Goal: Task Accomplishment & Management: Manage account settings

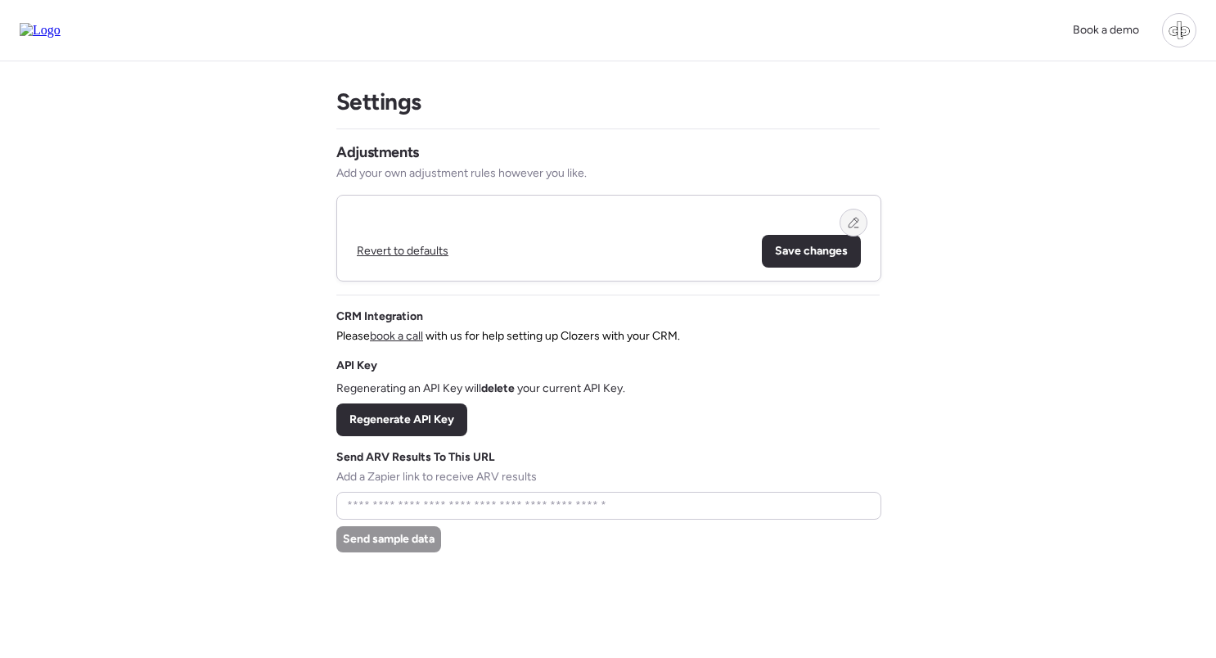
click at [844, 228] on div at bounding box center [854, 223] width 28 height 28
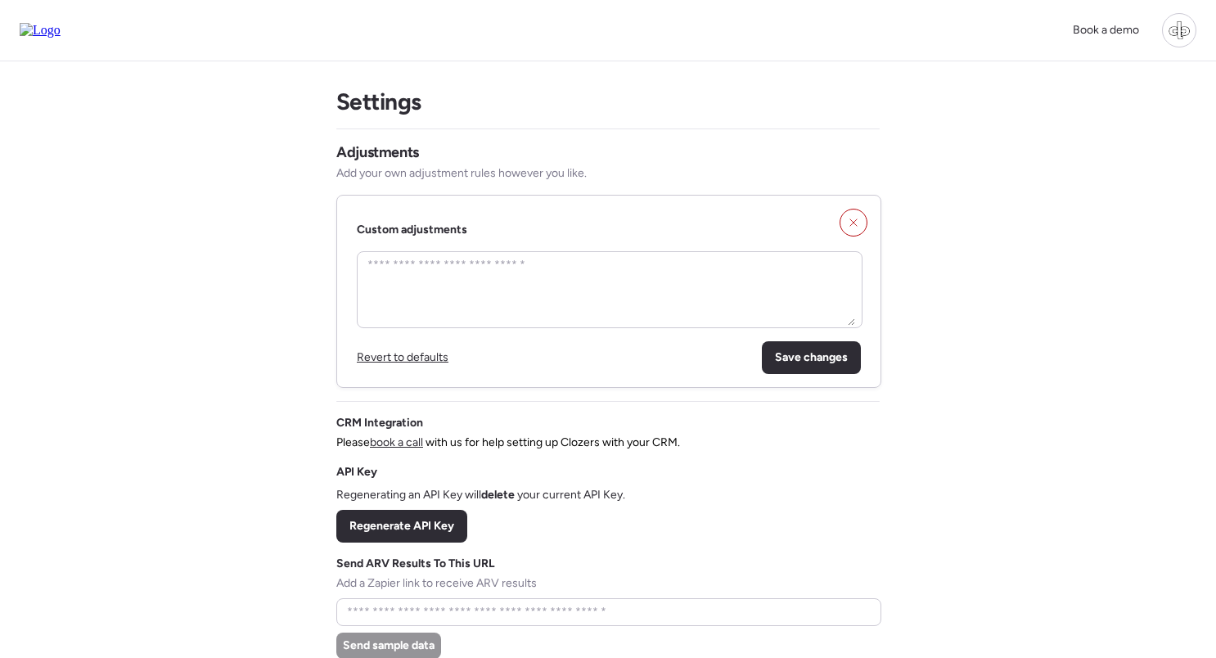
click at [974, 332] on div "Book a demo Settings Adjustments Add your own adjustment rules however you like…" at bounding box center [608, 493] width 1216 height 987
drag, startPoint x: 502, startPoint y: 290, endPoint x: 502, endPoint y: 273, distance: 17.2
click at [502, 290] on textarea at bounding box center [609, 290] width 491 height 72
type textarea "****"
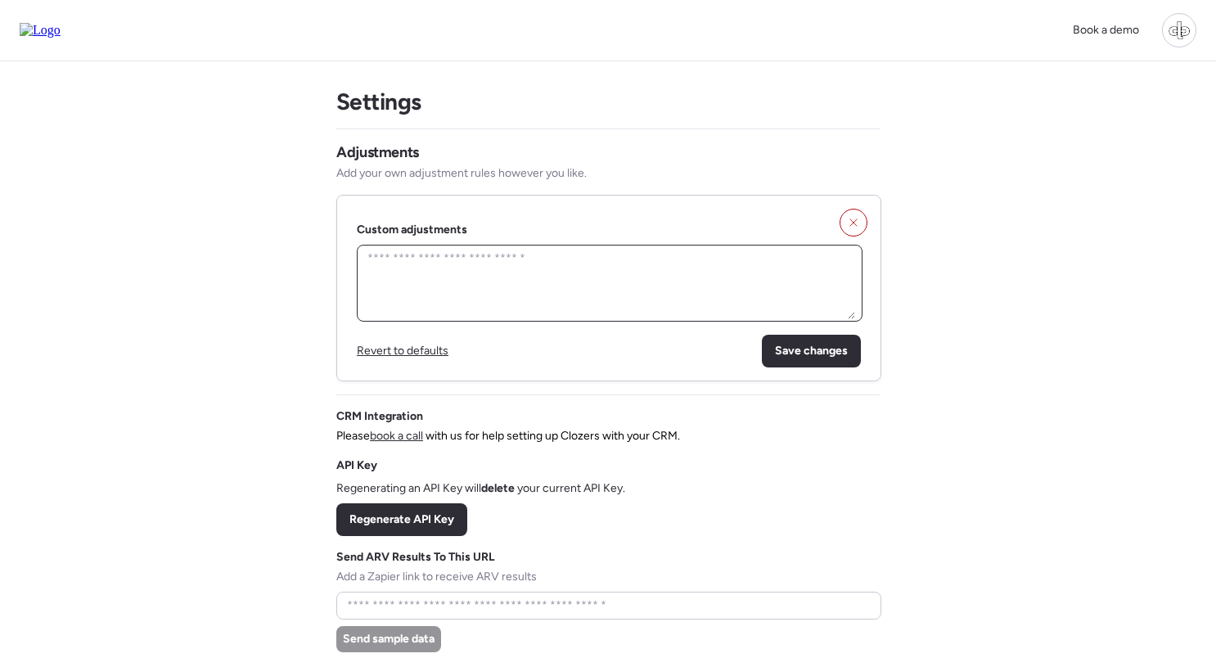
click at [610, 275] on textarea at bounding box center [609, 283] width 491 height 72
click at [385, 345] on span "Revert to defaults" at bounding box center [403, 351] width 92 height 14
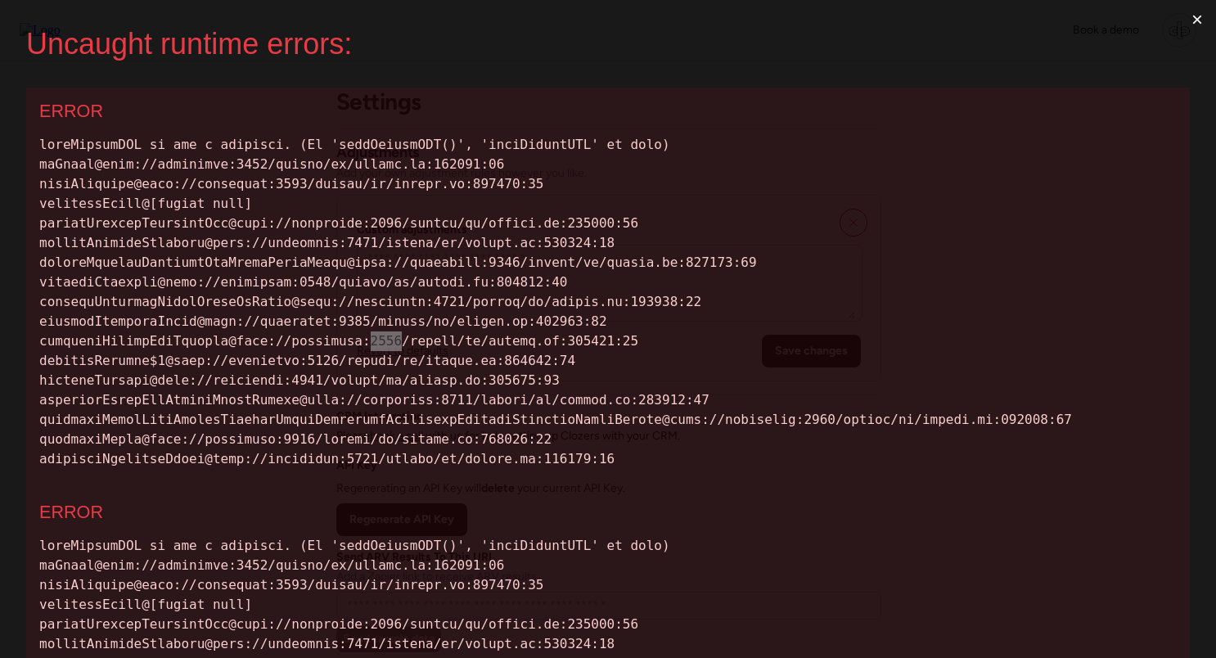
click at [385, 345] on div at bounding box center [607, 302] width 1137 height 334
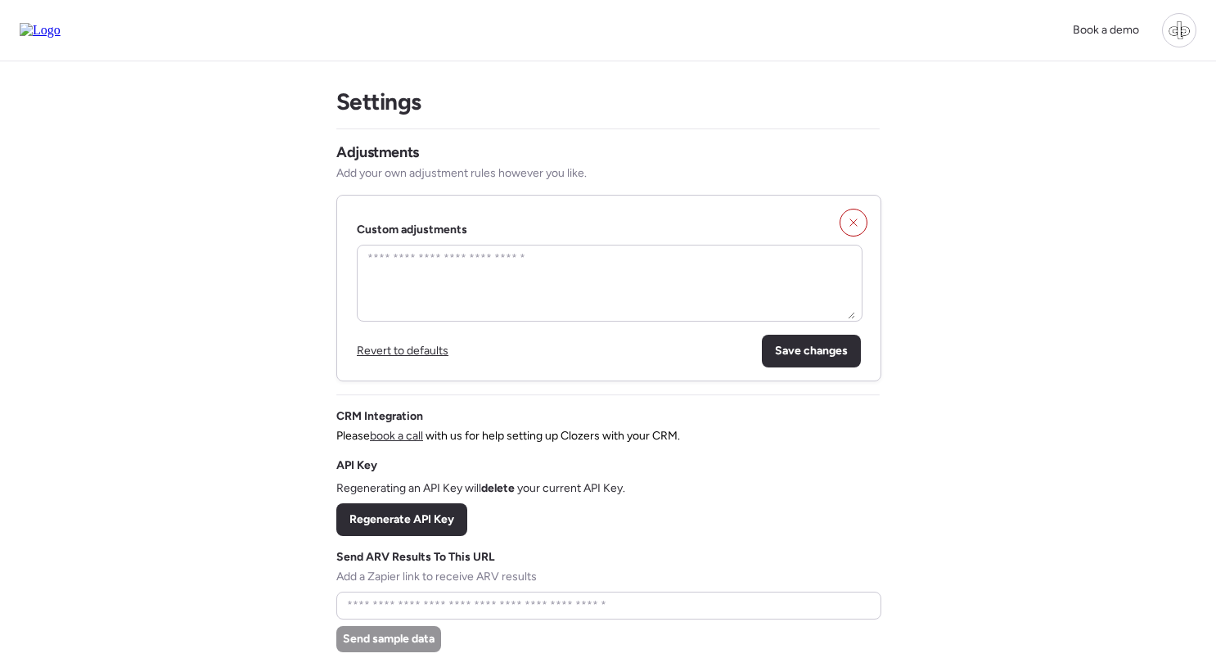
click at [410, 353] on span "Revert to defaults" at bounding box center [403, 351] width 92 height 14
click at [817, 360] on div "Save changes" at bounding box center [811, 351] width 99 height 33
click at [448, 268] on textarea at bounding box center [609, 283] width 491 height 72
click at [840, 223] on div at bounding box center [854, 223] width 28 height 28
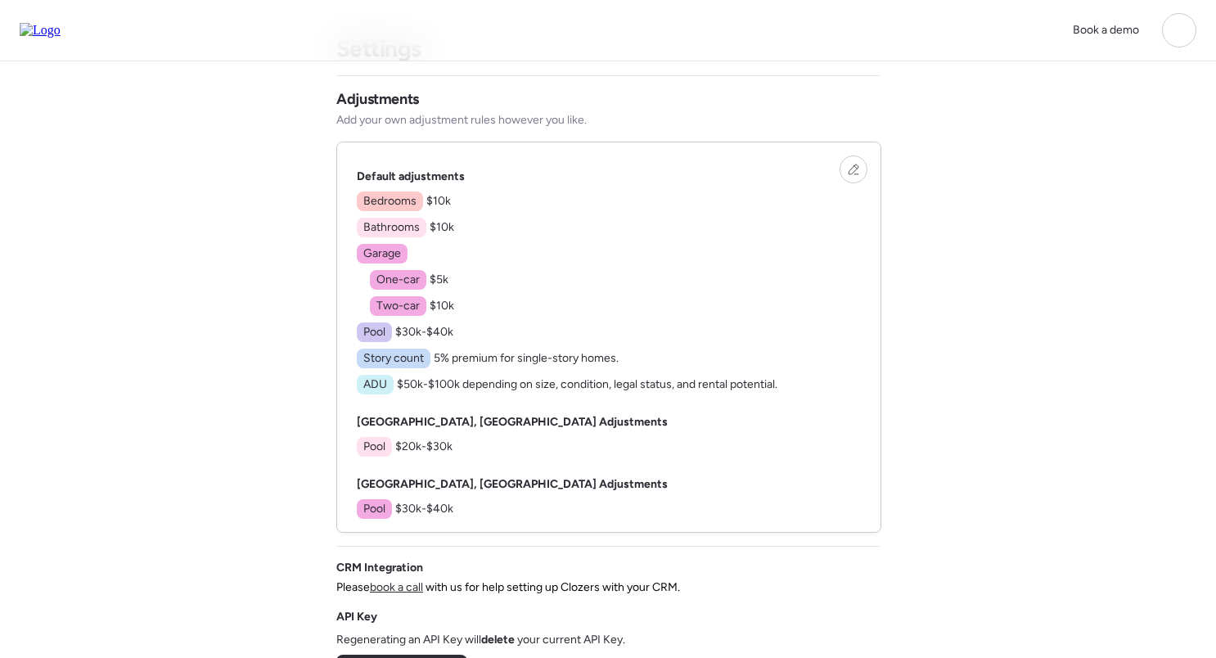
scroll to position [50, 0]
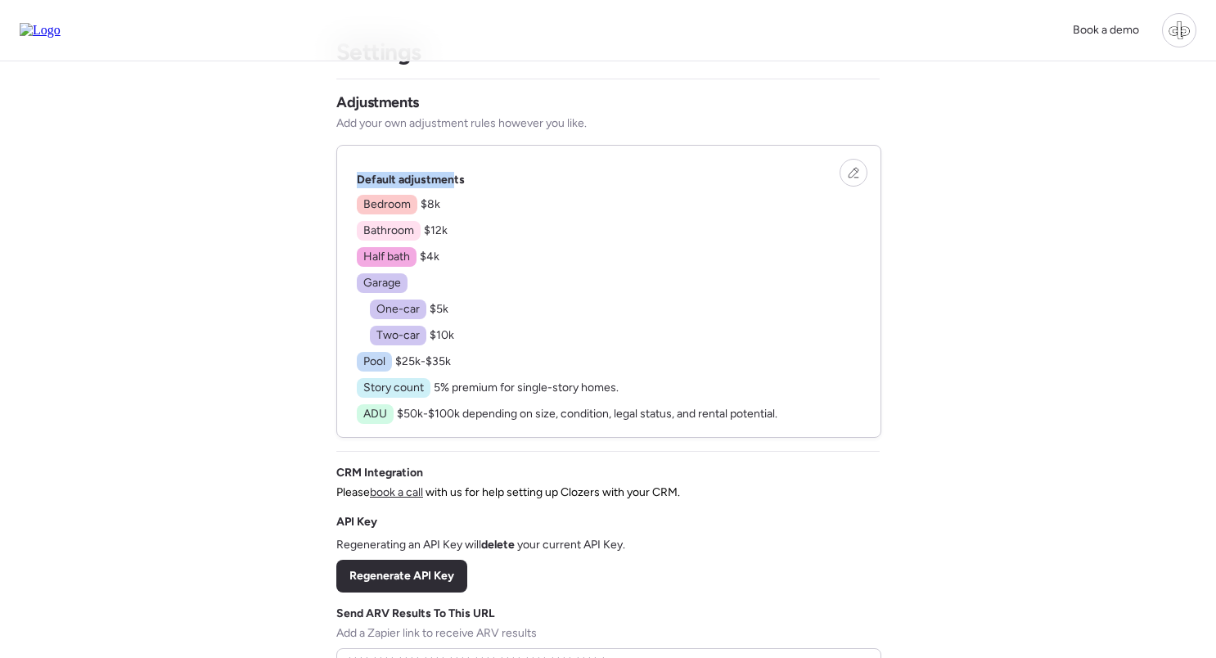
drag, startPoint x: 354, startPoint y: 176, endPoint x: 453, endPoint y: 175, distance: 99.0
click at [453, 175] on div "Default adjustments Bedroom $8k Bathroom $12k Half bath $4k Garage One-car $5k …" at bounding box center [608, 291] width 543 height 291
click at [453, 175] on span "Default adjustments" at bounding box center [411, 180] width 108 height 14
click at [383, 177] on span "Default adjustments" at bounding box center [411, 180] width 108 height 14
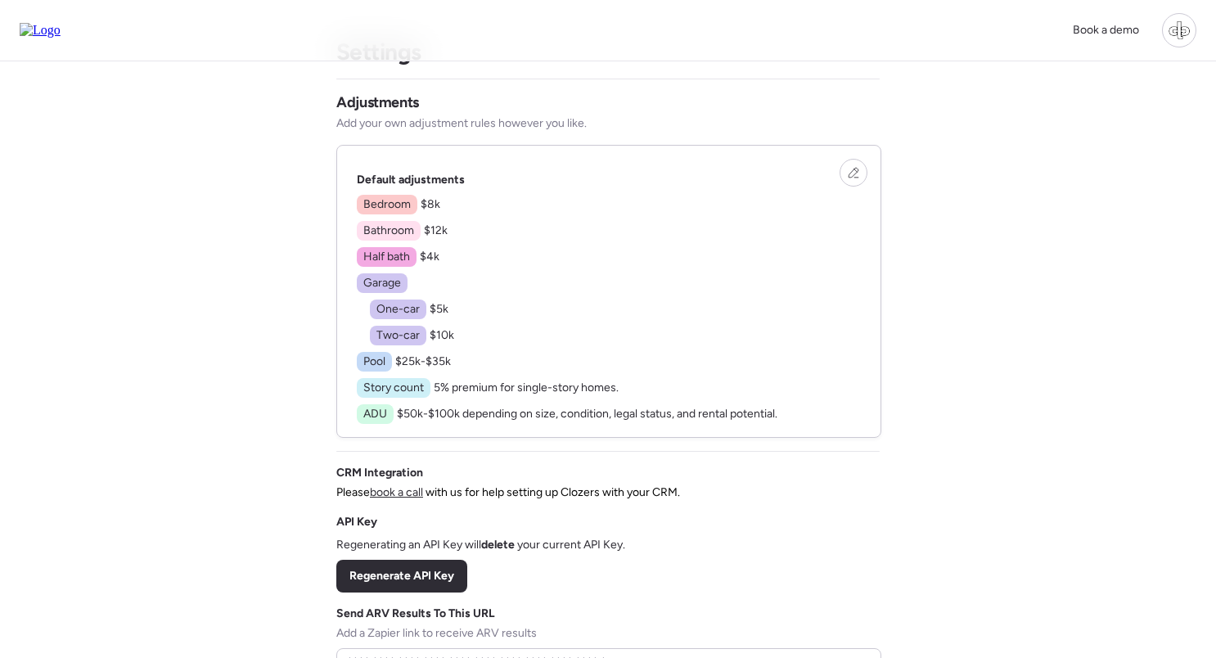
click at [566, 181] on div "Default adjustments Bedroom $8k Bathroom $12k Half bath $4k Garage One-car $5k …" at bounding box center [567, 298] width 421 height 252
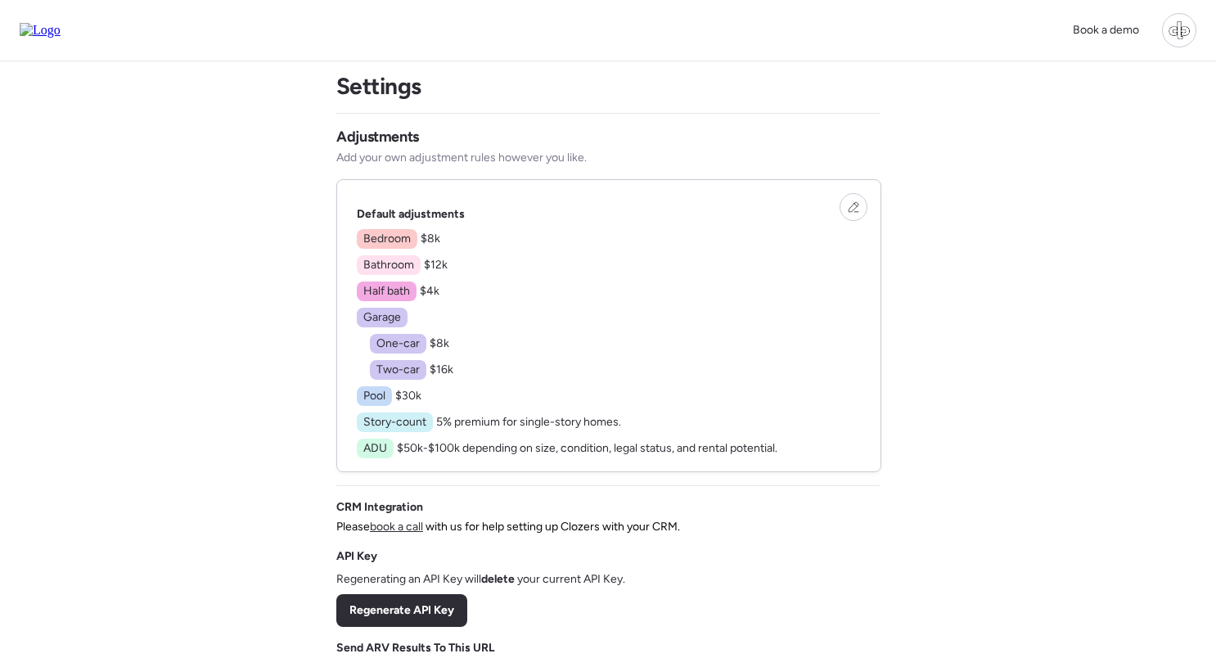
scroll to position [16, 0]
click at [853, 210] on icon at bounding box center [854, 206] width 10 height 10
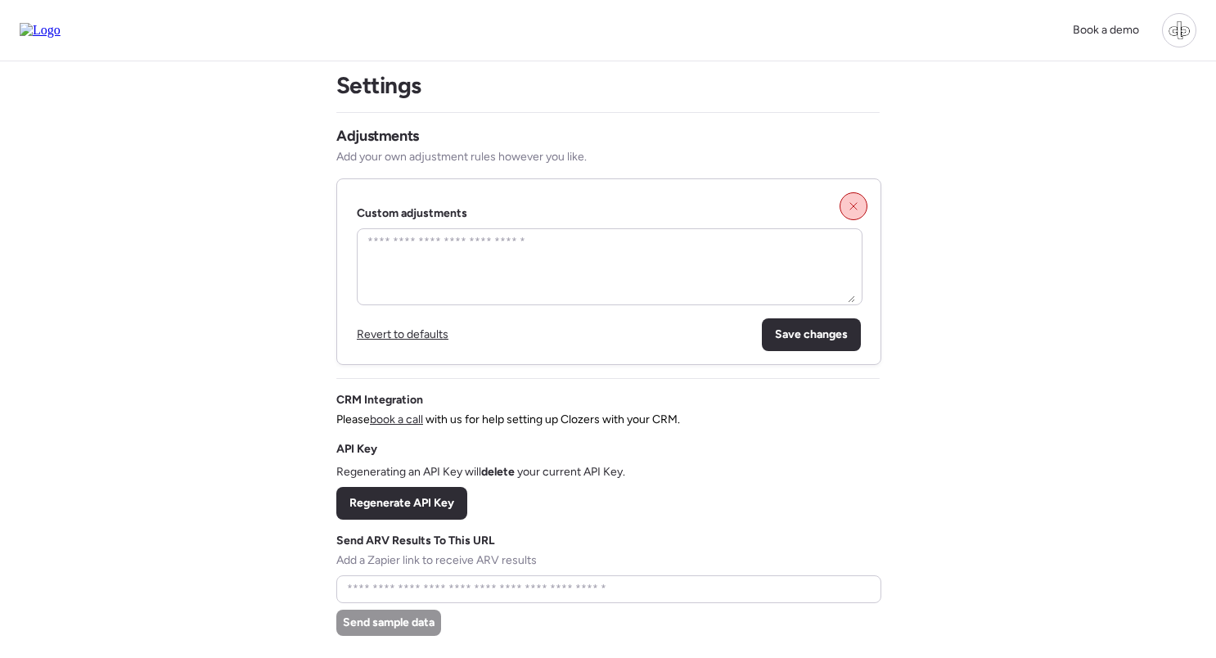
click at [853, 211] on icon at bounding box center [853, 205] width 11 height 11
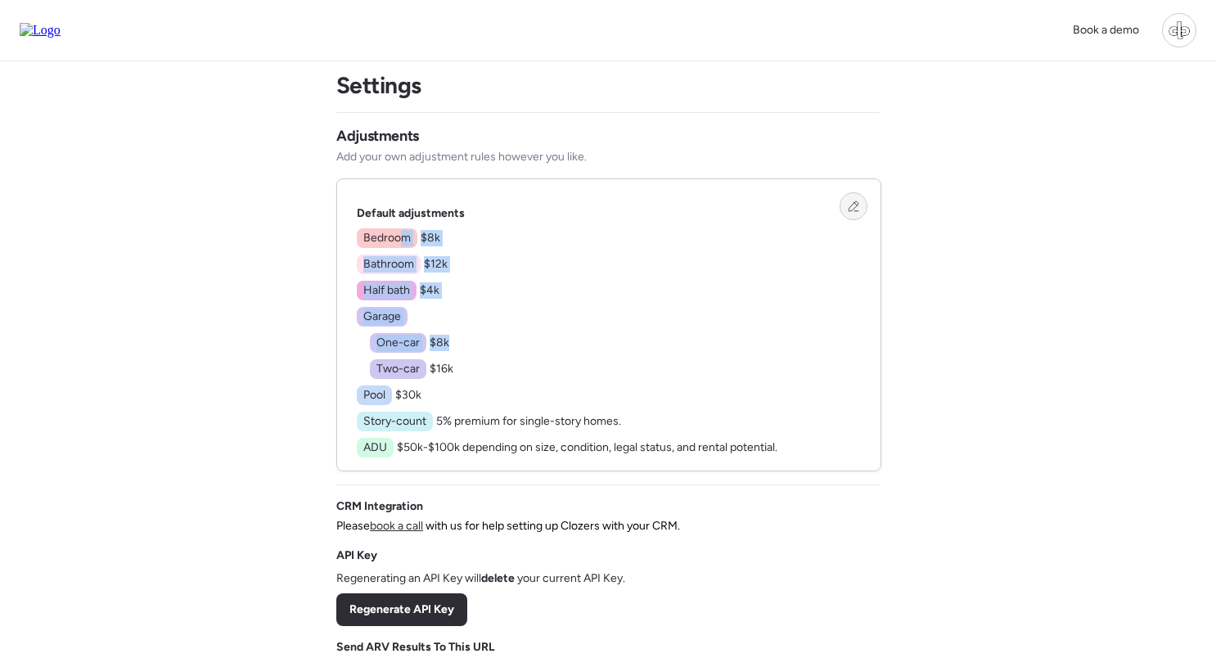
drag, startPoint x: 399, startPoint y: 232, endPoint x: 457, endPoint y: 346, distance: 128.4
click at [457, 346] on div "Bedroom $8k Bathroom $12k Half bath $4k Garage One-car $8k Two-car $16k Pool $3…" at bounding box center [567, 342] width 421 height 229
click at [862, 204] on div at bounding box center [854, 206] width 28 height 28
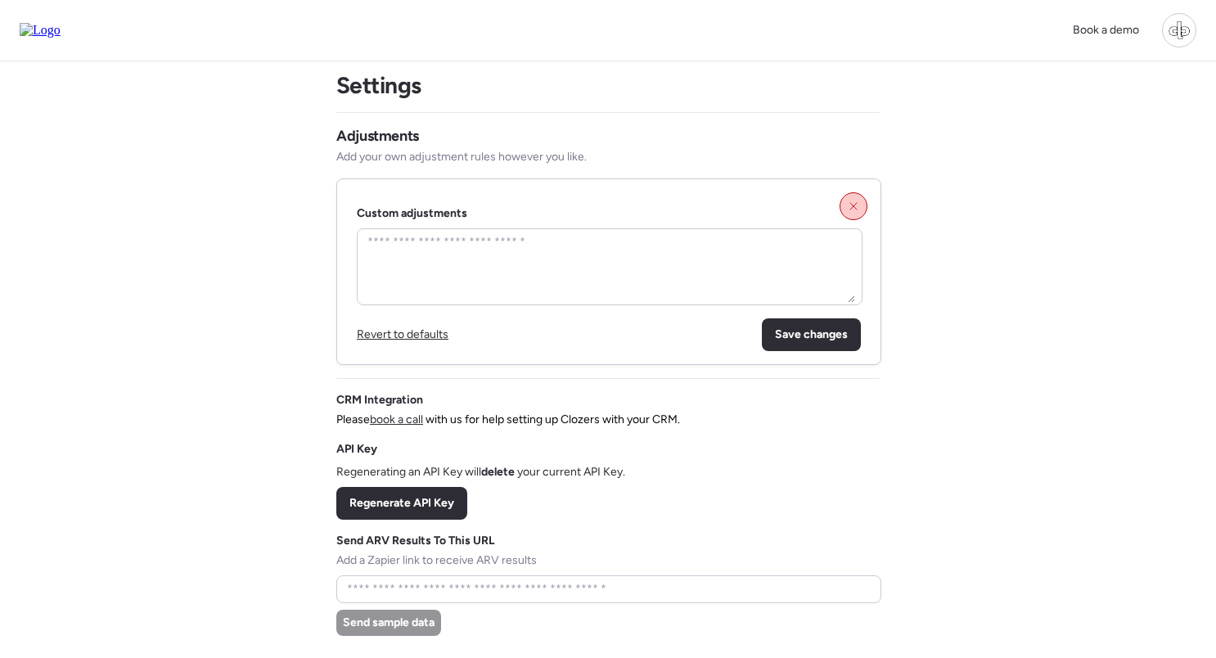
click at [854, 213] on div at bounding box center [854, 206] width 28 height 28
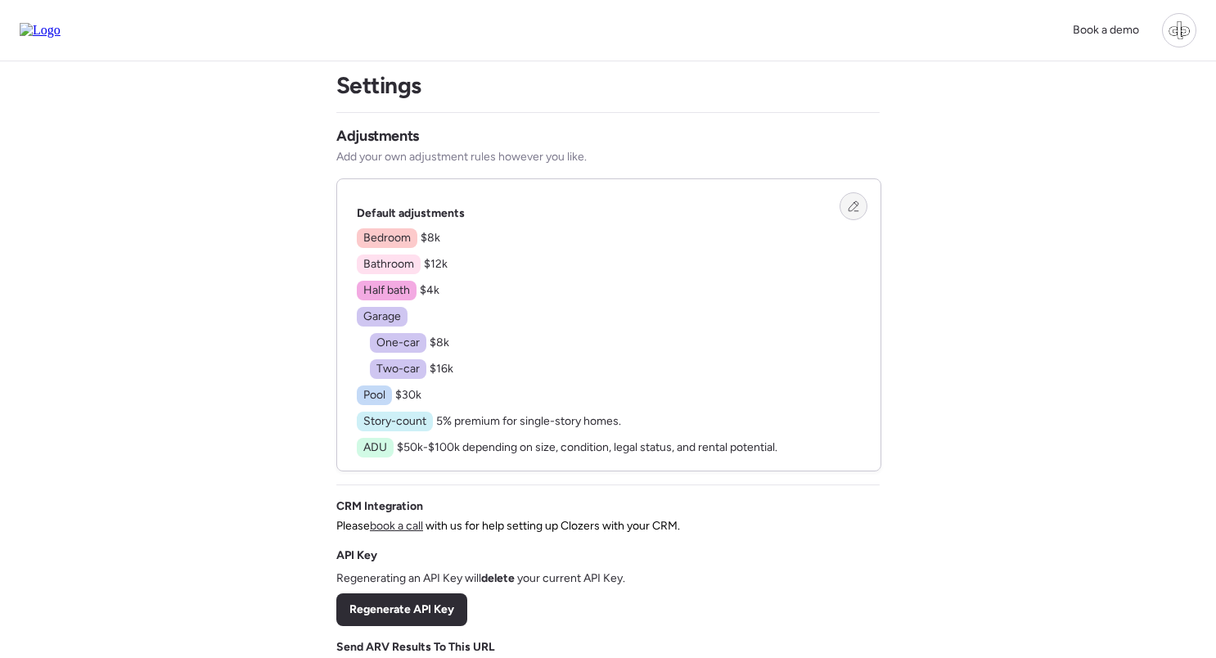
click at [842, 204] on div at bounding box center [854, 206] width 28 height 28
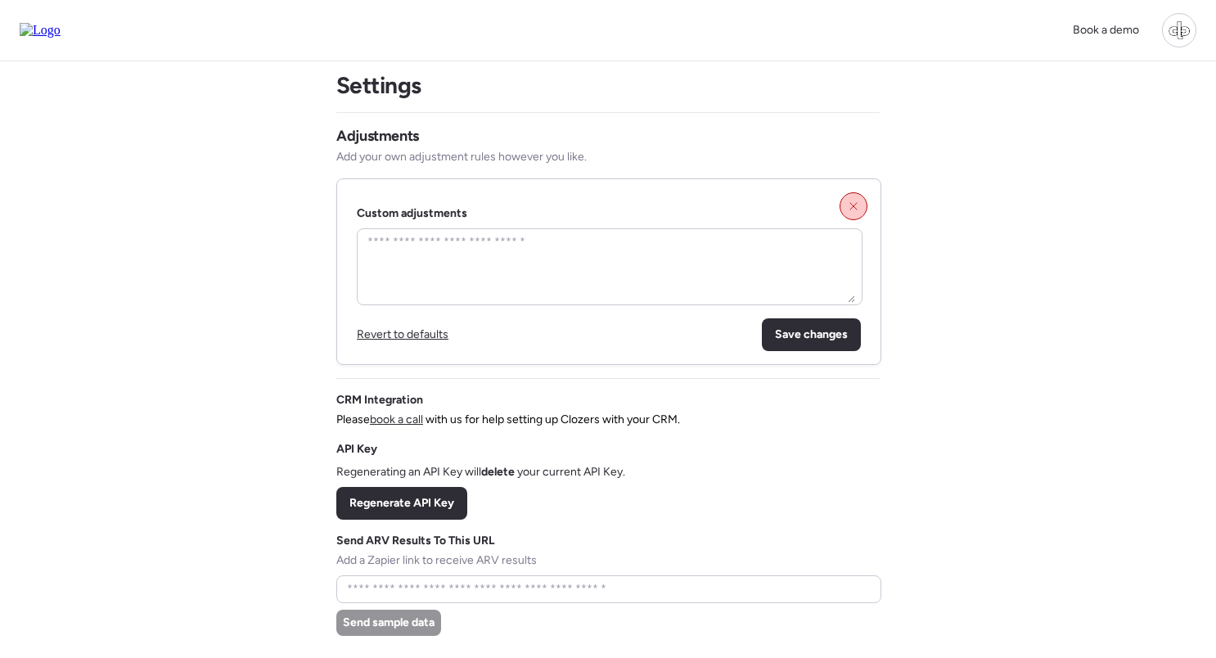
click at [849, 203] on icon at bounding box center [853, 205] width 11 height 11
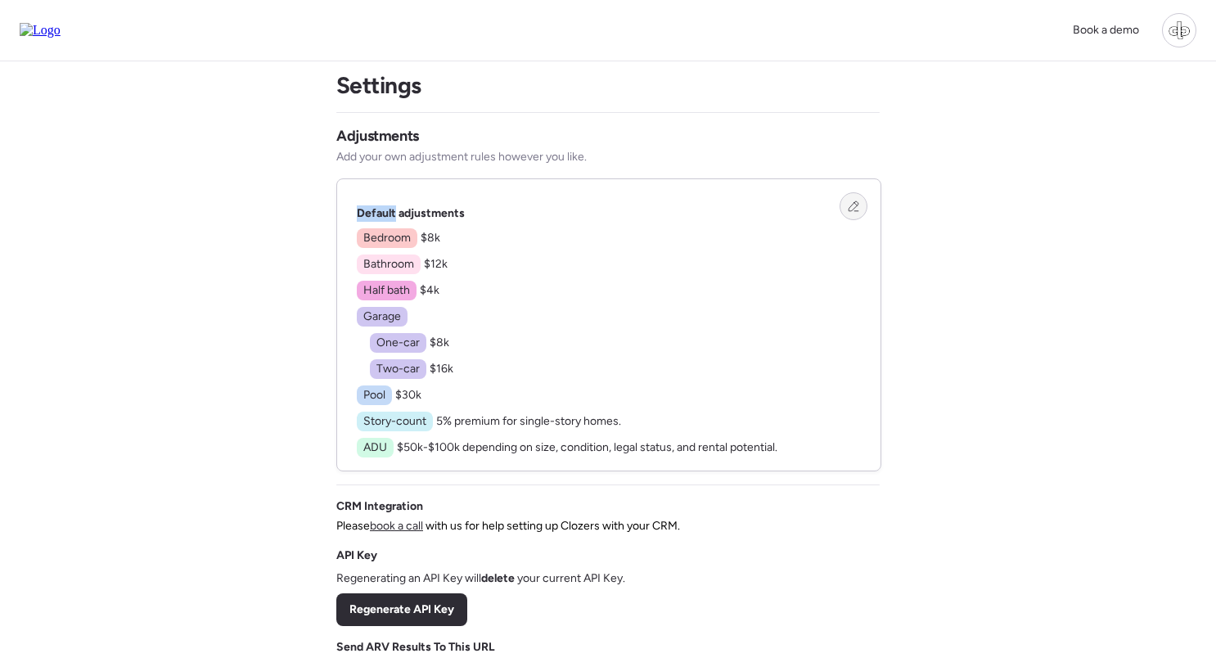
click at [849, 203] on icon at bounding box center [853, 205] width 11 height 11
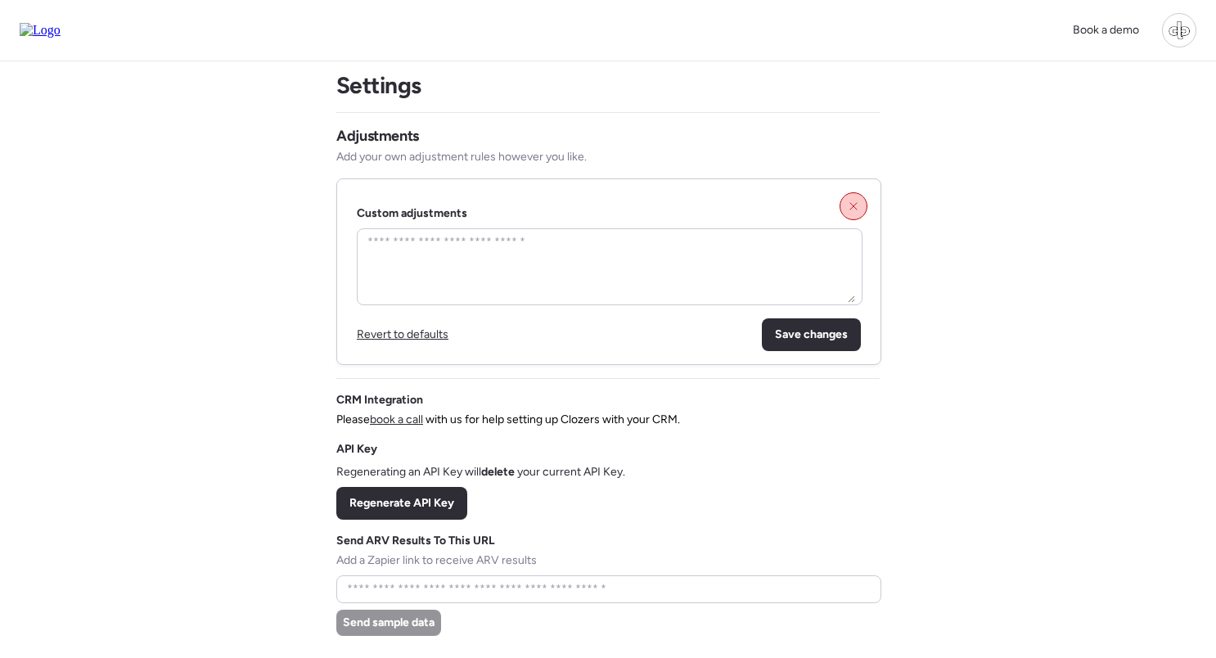
click at [855, 200] on div at bounding box center [854, 206] width 28 height 28
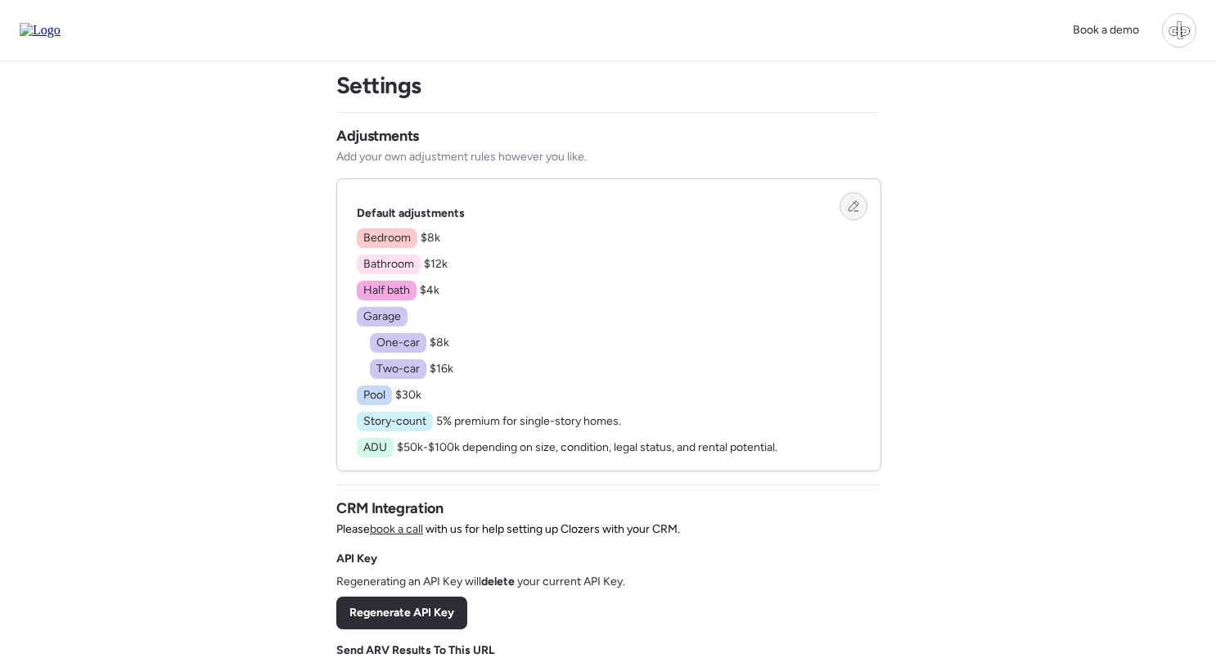
click at [854, 202] on icon at bounding box center [853, 205] width 11 height 11
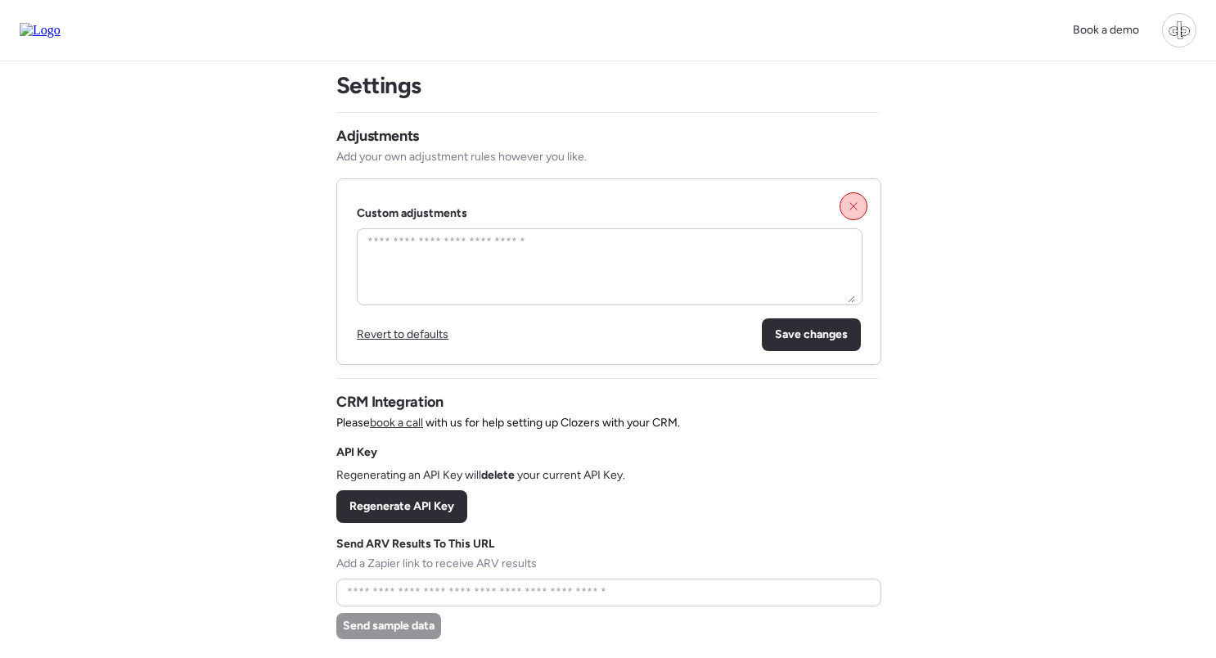
click at [864, 205] on div at bounding box center [854, 206] width 28 height 28
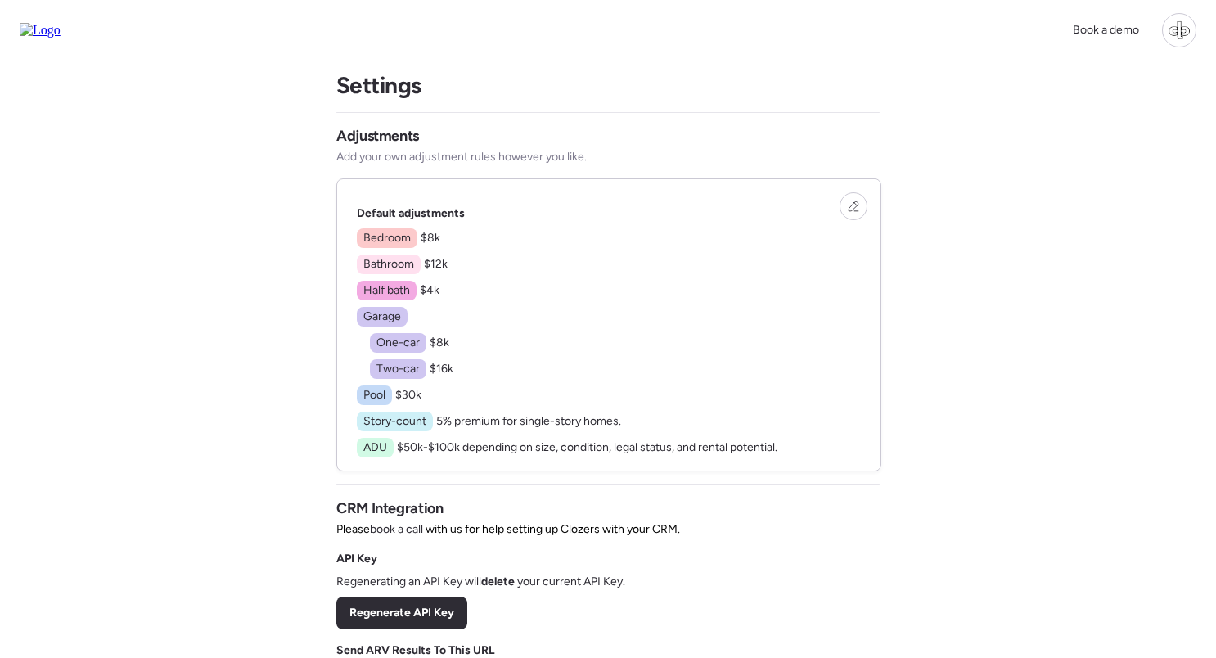
click at [786, 331] on div "Default adjustments Bedroom $8k Bathroom $12k Half bath $4k Garage One-car $8k …" at bounding box center [609, 331] width 504 height 252
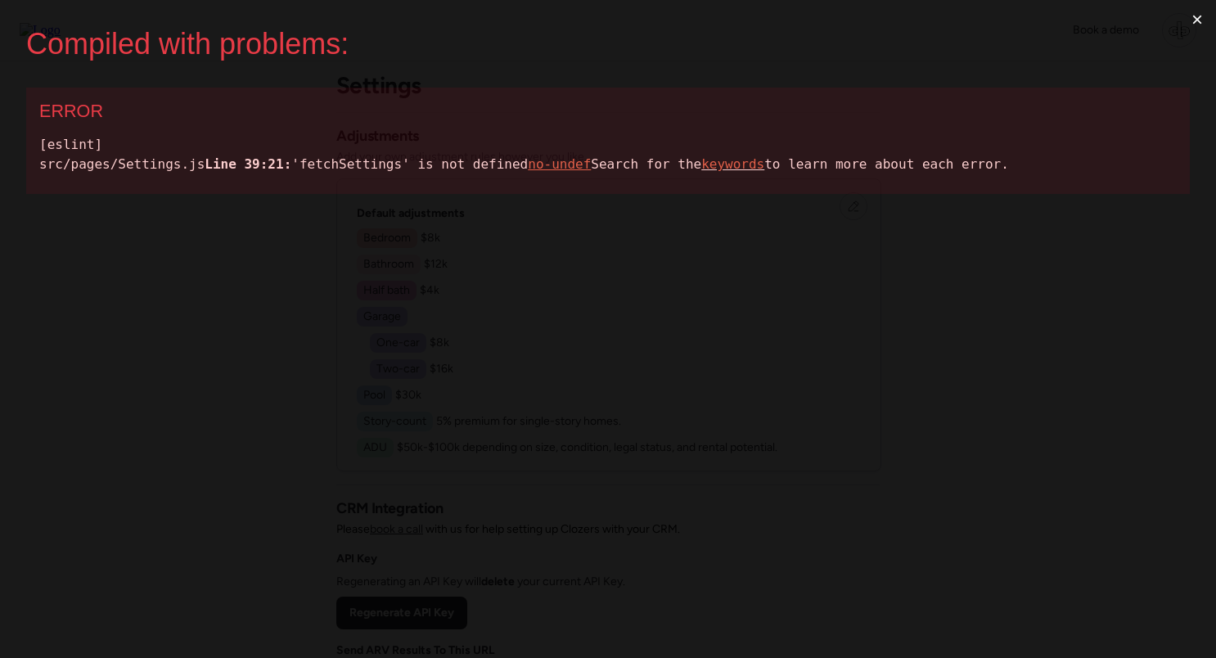
scroll to position [0, 0]
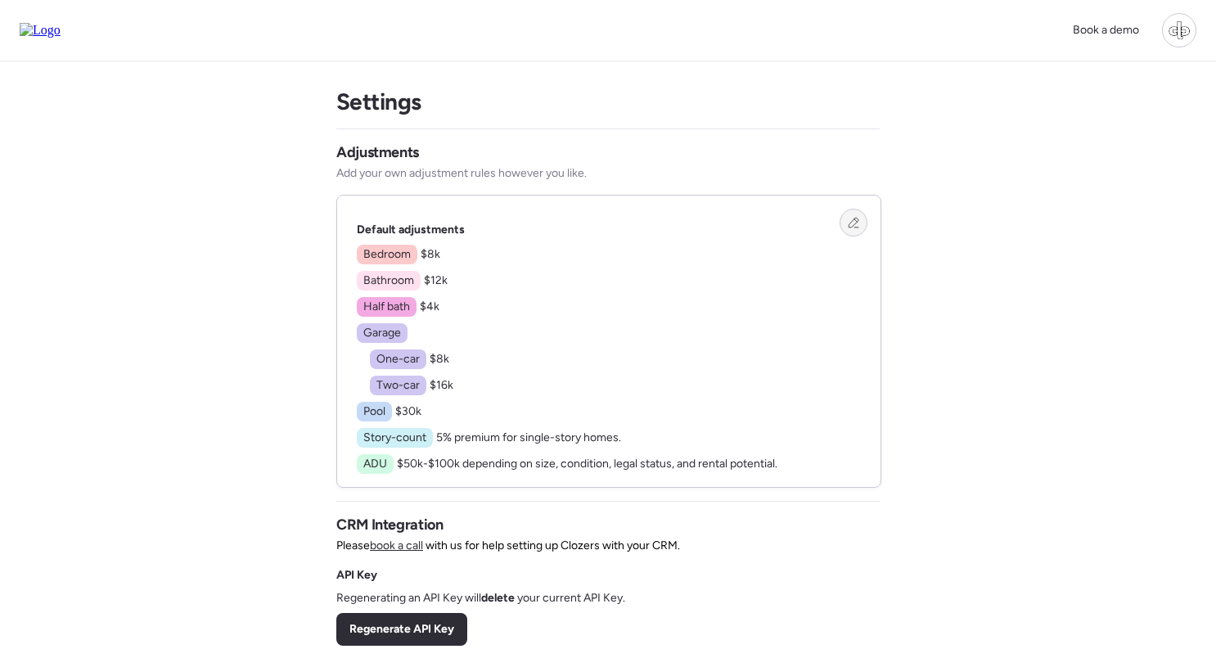
click at [849, 234] on div at bounding box center [854, 223] width 28 height 28
